Goal: Task Accomplishment & Management: Manage account settings

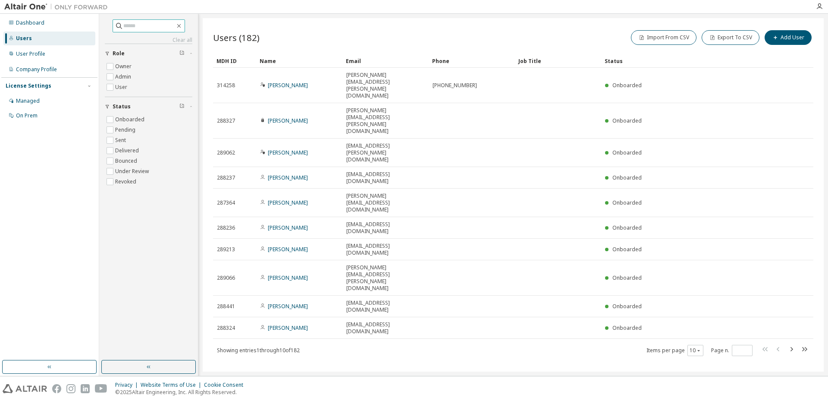
click at [133, 30] on input "text" at bounding box center [149, 26] width 52 height 9
type input "***"
